Goal: Use online tool/utility: Utilize a website feature to perform a specific function

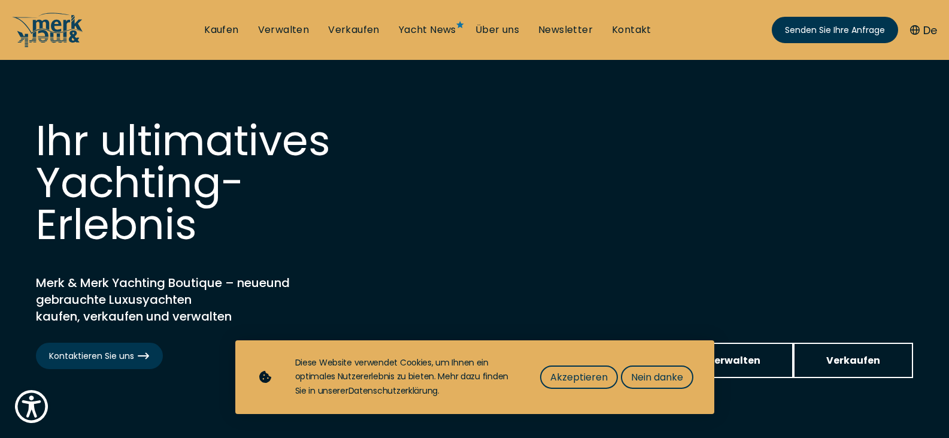
click at [730, 148] on div "Ihr ultimatives Yachting-Erlebnis Merk & Merk Yachting Boutique – neue und gebr…" at bounding box center [474, 222] width 877 height 205
click at [658, 374] on font "Nein danke" at bounding box center [657, 377] width 52 height 14
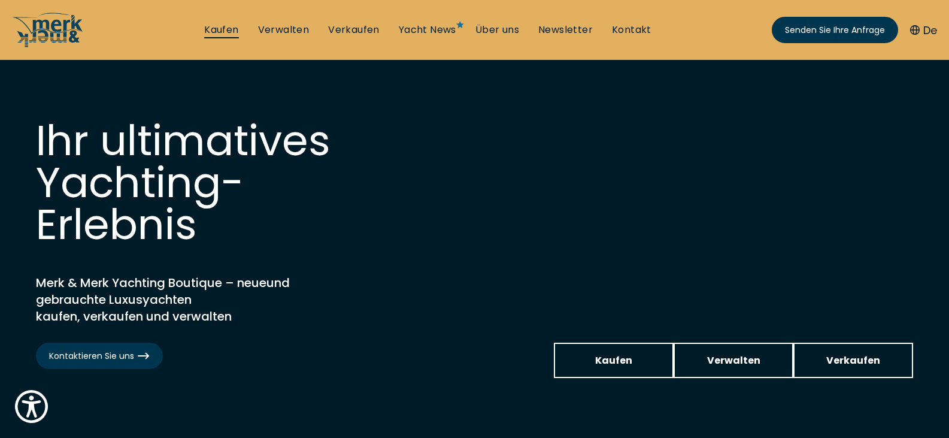
click at [217, 29] on font "Kaufen" at bounding box center [221, 30] width 34 height 14
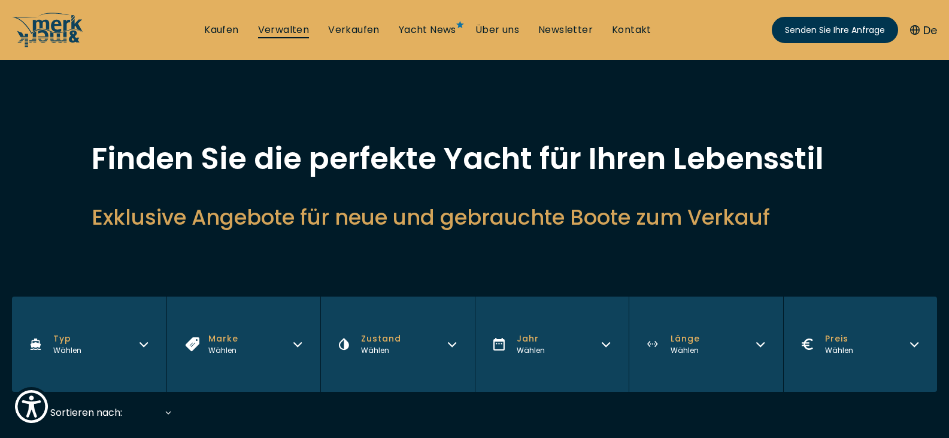
click at [278, 34] on font "Verwalten" at bounding box center [283, 30] width 51 height 14
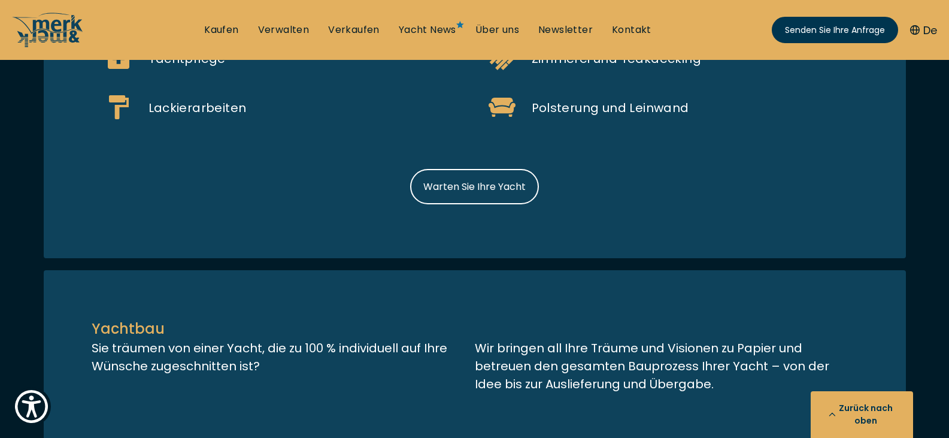
scroll to position [1098, 0]
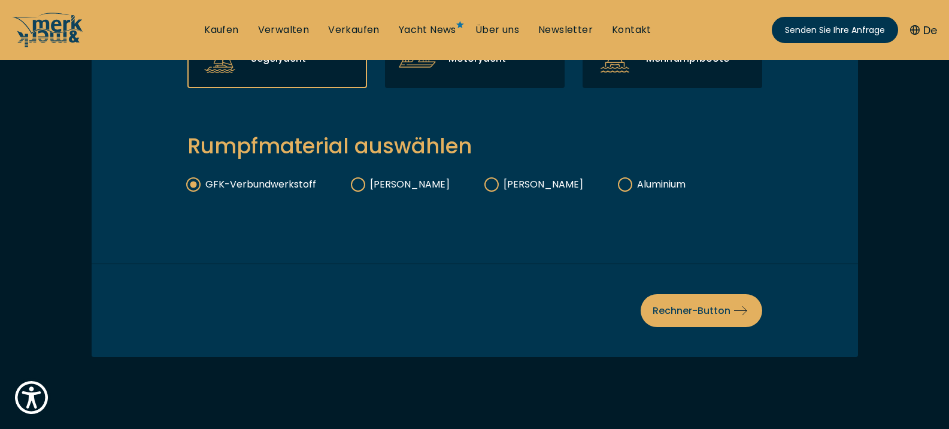
scroll to position [299, 0]
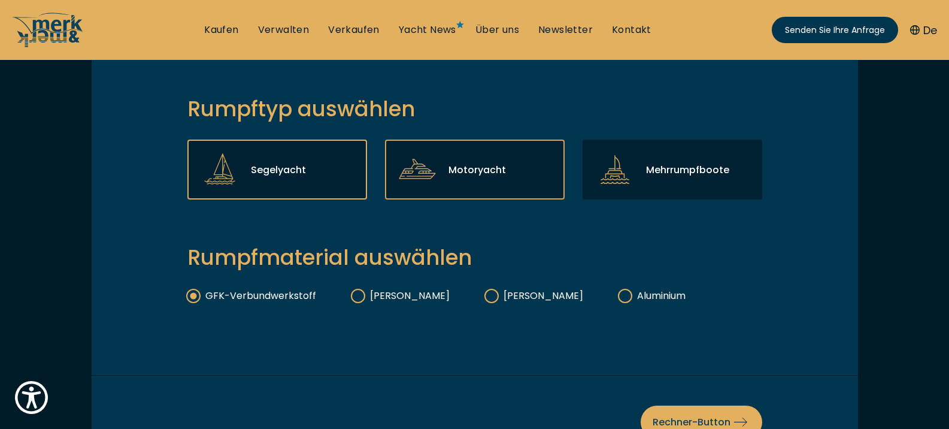
drag, startPoint x: 450, startPoint y: 171, endPoint x: 451, endPoint y: 184, distance: 13.9
click at [450, 171] on div "Motoryacht" at bounding box center [475, 170] width 180 height 60
click at [0, 0] on input "Motoryacht" at bounding box center [0, 0] width 0 height 0
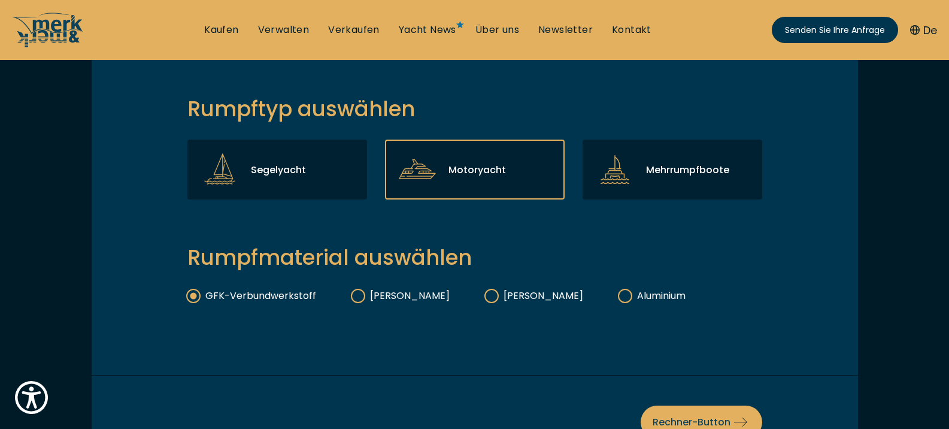
click at [451, 177] on font "Motoryacht" at bounding box center [476, 170] width 57 height 14
click at [0, 0] on input "Motoryacht" at bounding box center [0, 0] width 0 height 0
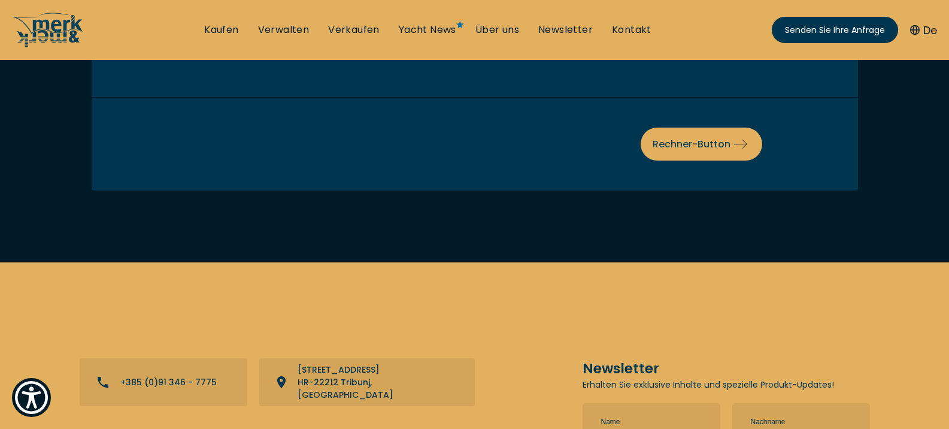
scroll to position [599, 0]
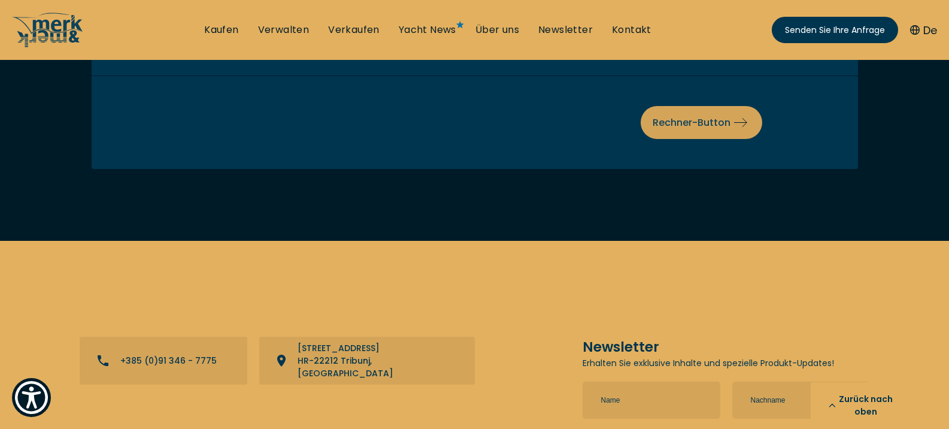
click at [676, 129] on font "Rechner-Button" at bounding box center [692, 123] width 78 height 14
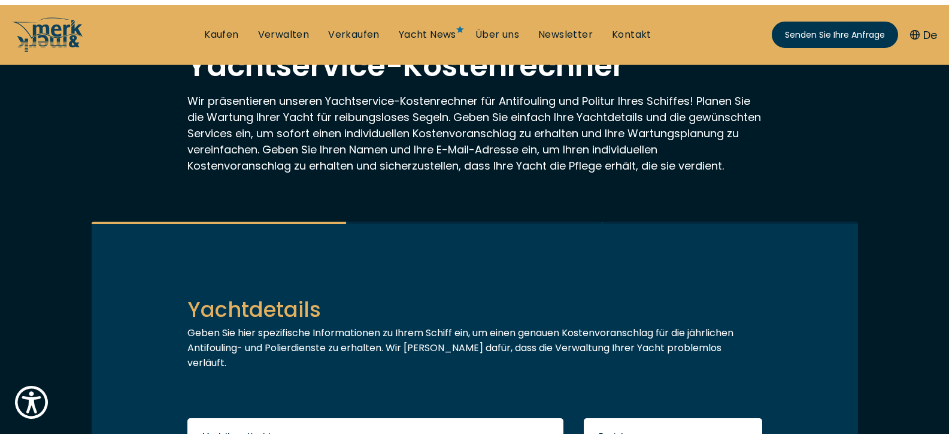
scroll to position [0, 0]
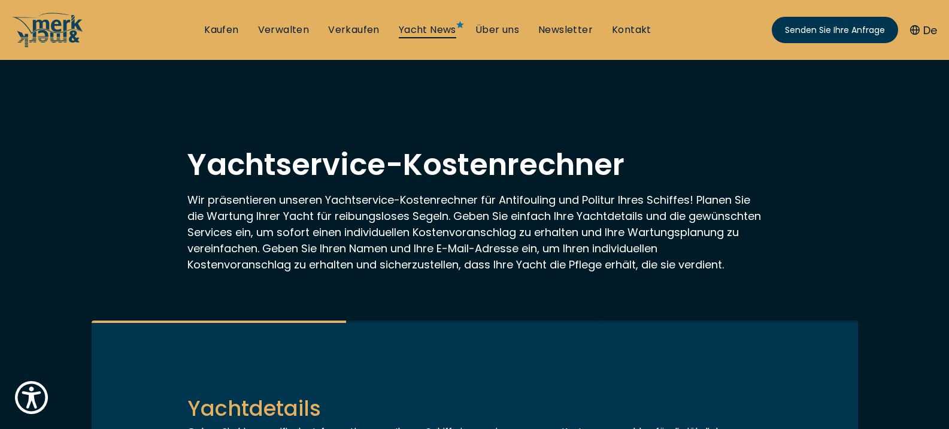
click at [444, 27] on font "Yacht News" at bounding box center [427, 30] width 57 height 14
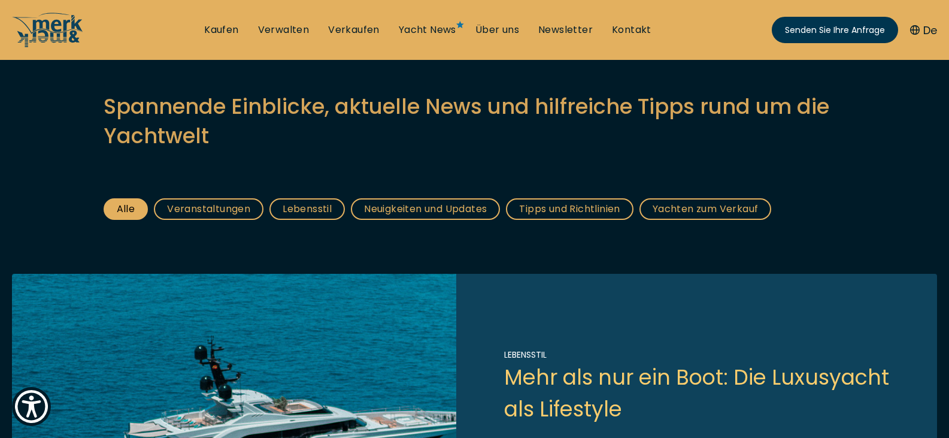
scroll to position [100, 0]
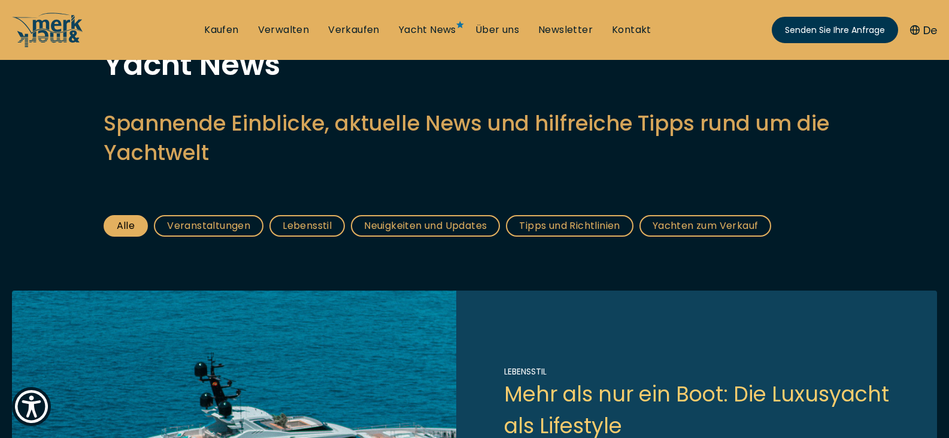
click at [229, 223] on font "Veranstaltungen" at bounding box center [208, 226] width 83 height 14
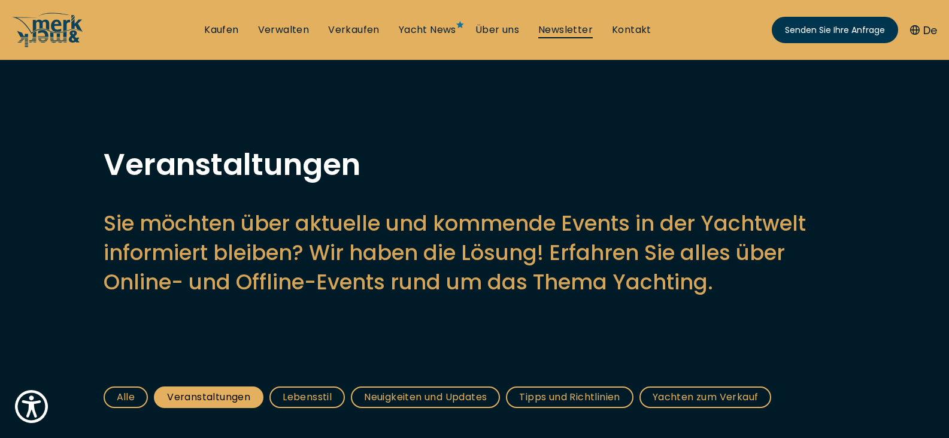
click at [559, 33] on font "Newsletter" at bounding box center [565, 30] width 54 height 14
